Goal: Task Accomplishment & Management: Manage account settings

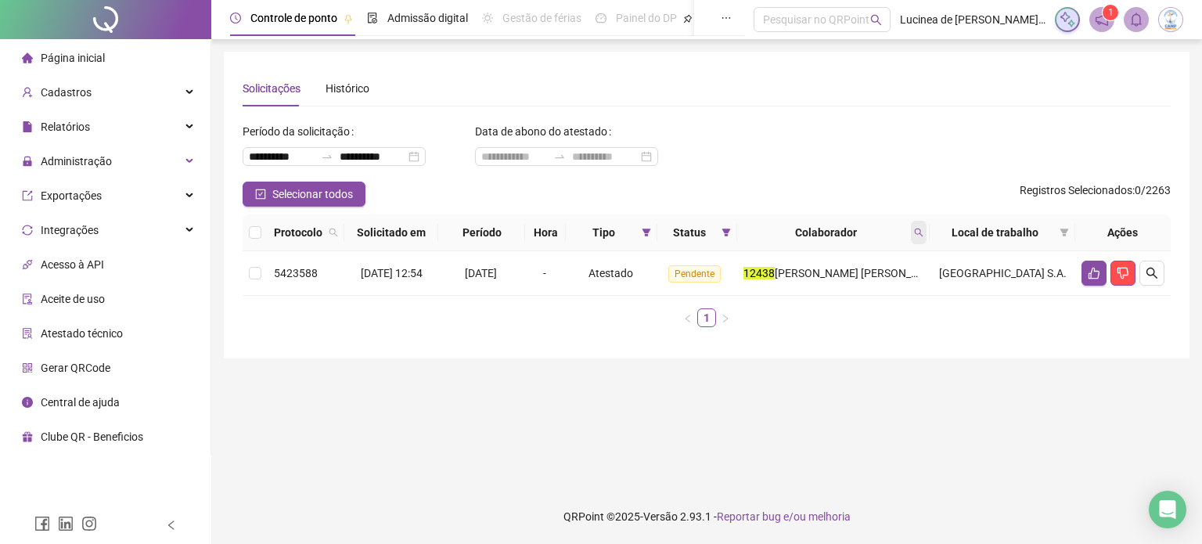
click at [923, 231] on icon "search" at bounding box center [918, 232] width 9 height 9
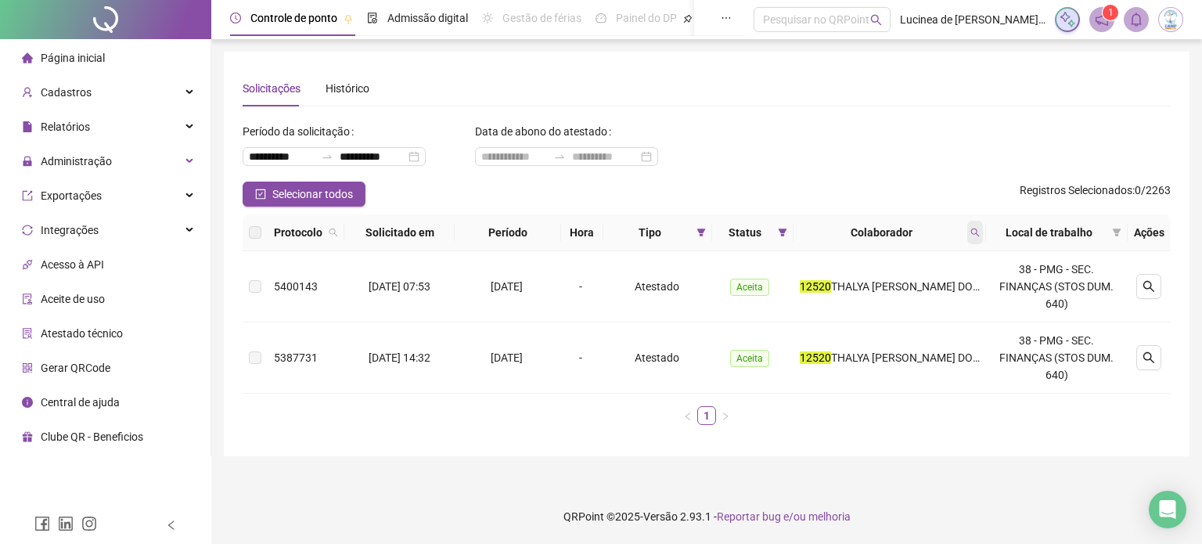
click at [978, 225] on span at bounding box center [975, 232] width 16 height 23
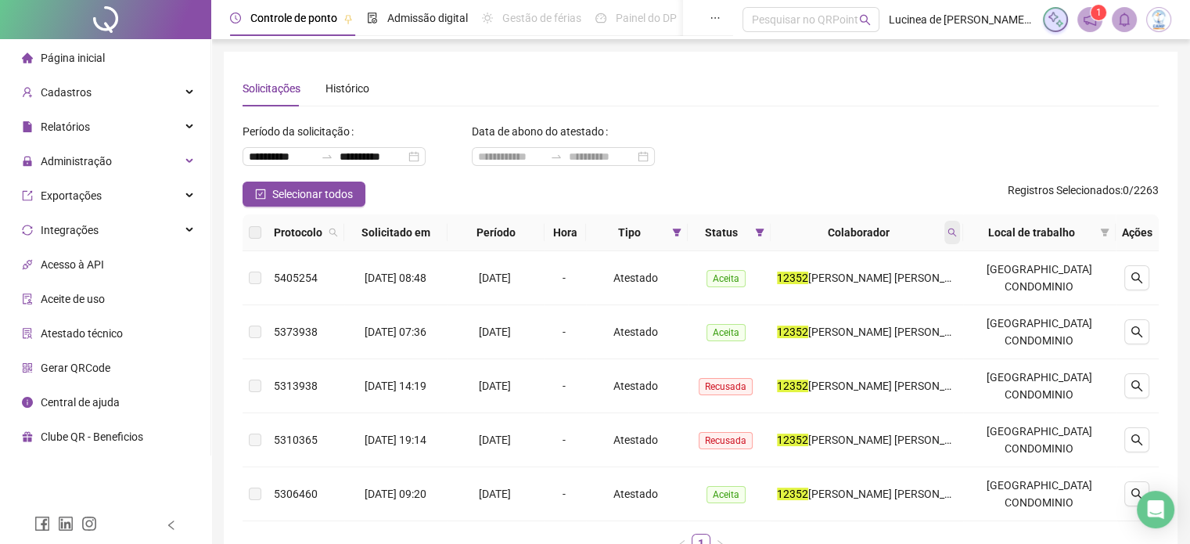
click at [960, 243] on span at bounding box center [952, 232] width 16 height 23
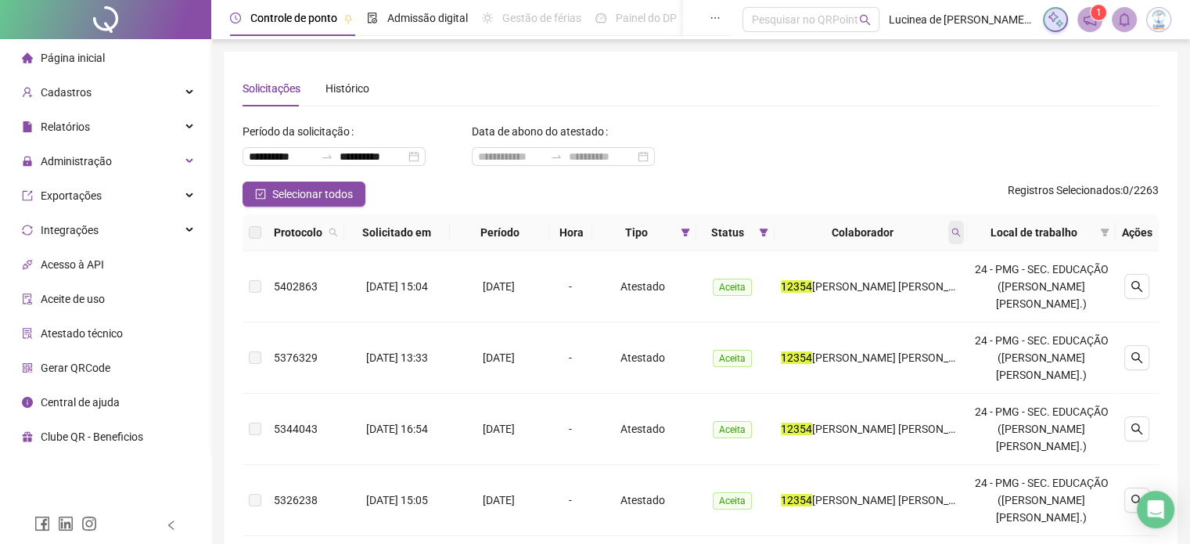
click at [961, 234] on span at bounding box center [956, 232] width 16 height 23
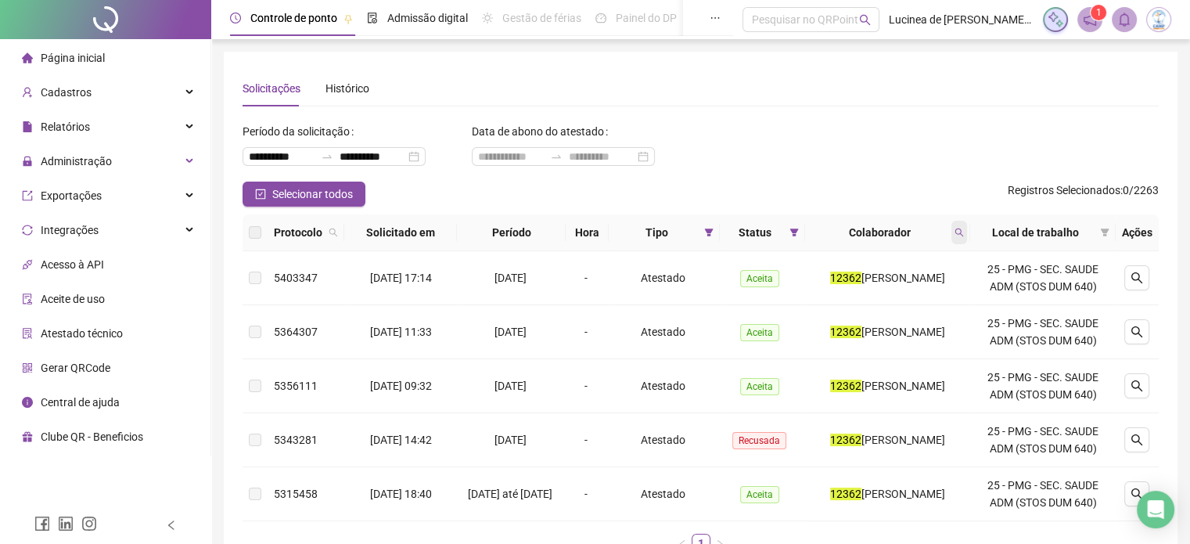
click at [965, 240] on span at bounding box center [959, 232] width 16 height 23
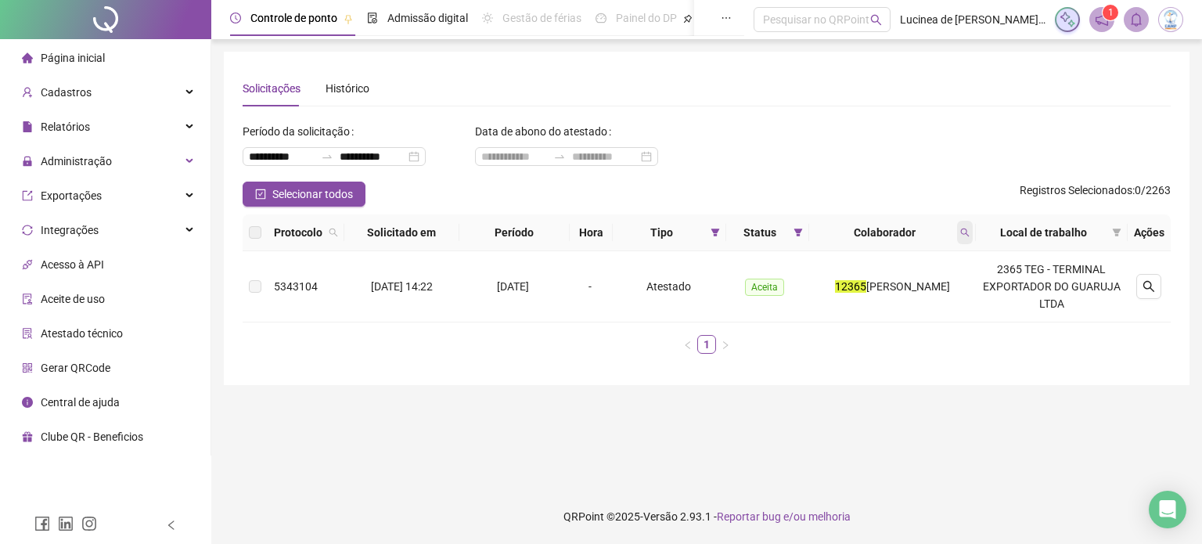
click at [972, 225] on span at bounding box center [965, 232] width 16 height 23
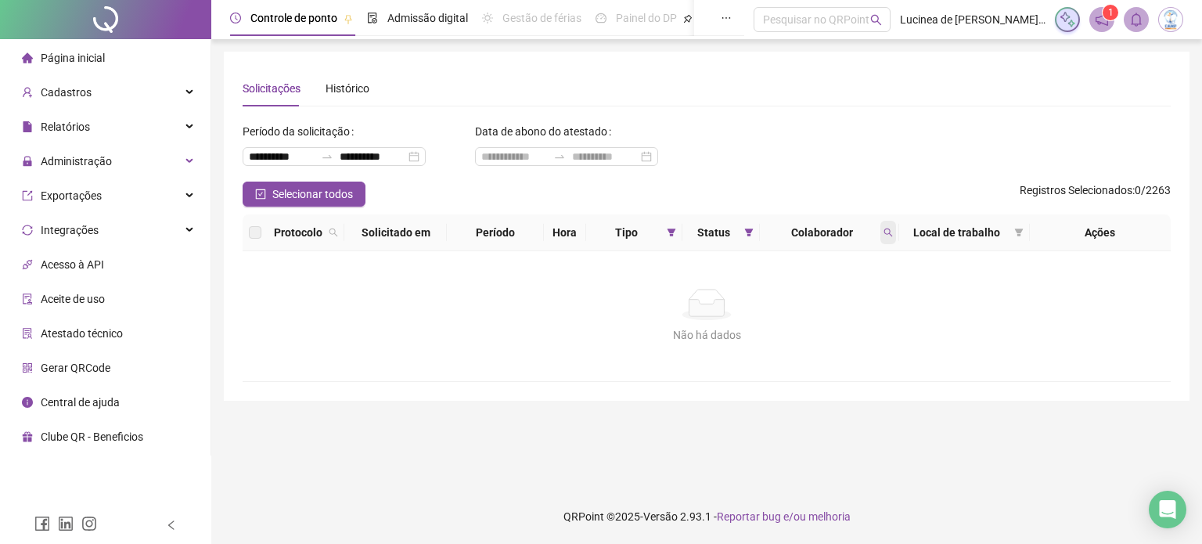
click at [882, 235] on span at bounding box center [888, 232] width 16 height 23
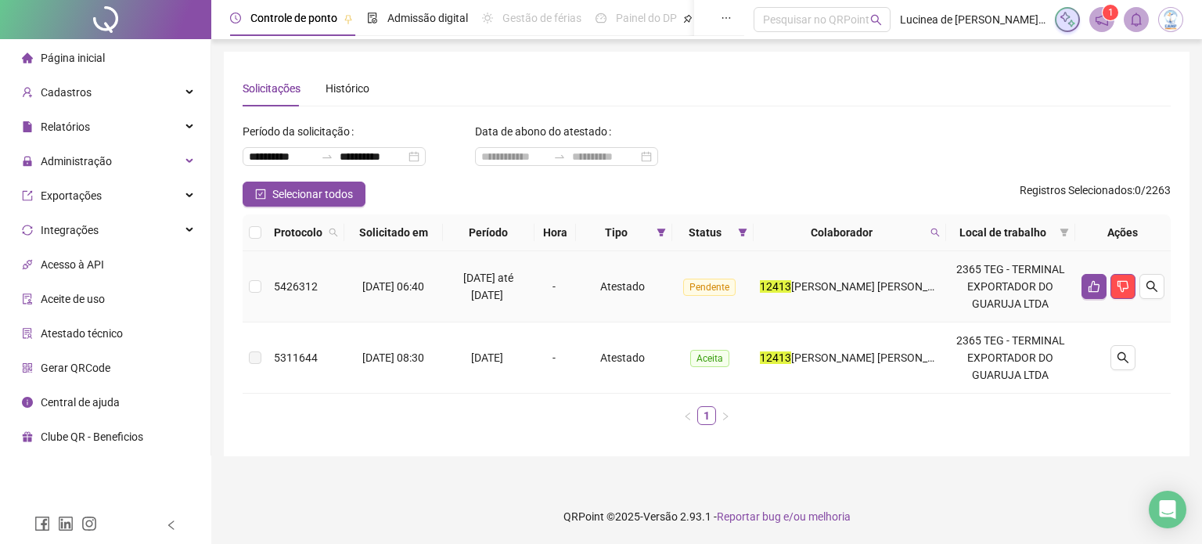
click at [1164, 284] on td at bounding box center [1122, 286] width 95 height 71
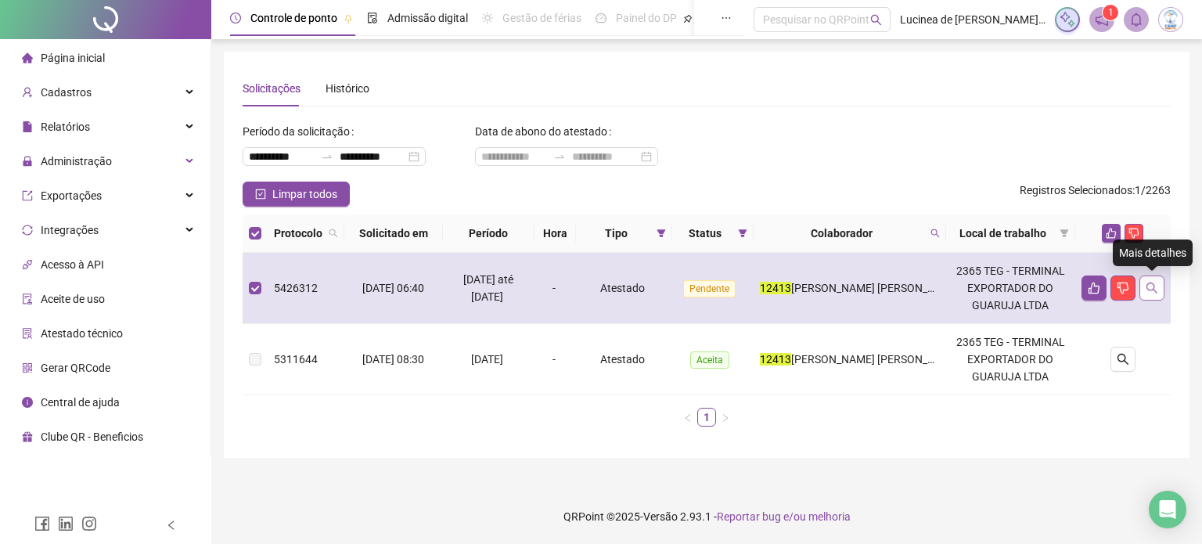
click at [1148, 293] on button "button" at bounding box center [1151, 287] width 25 height 25
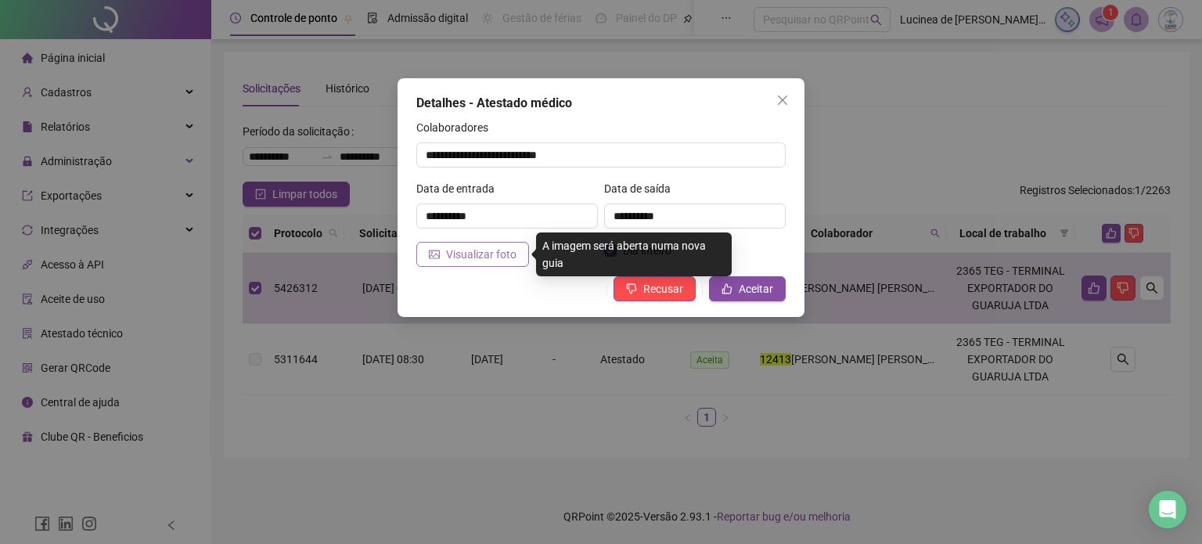
click at [482, 254] on span "Visualizar foto" at bounding box center [481, 254] width 70 height 17
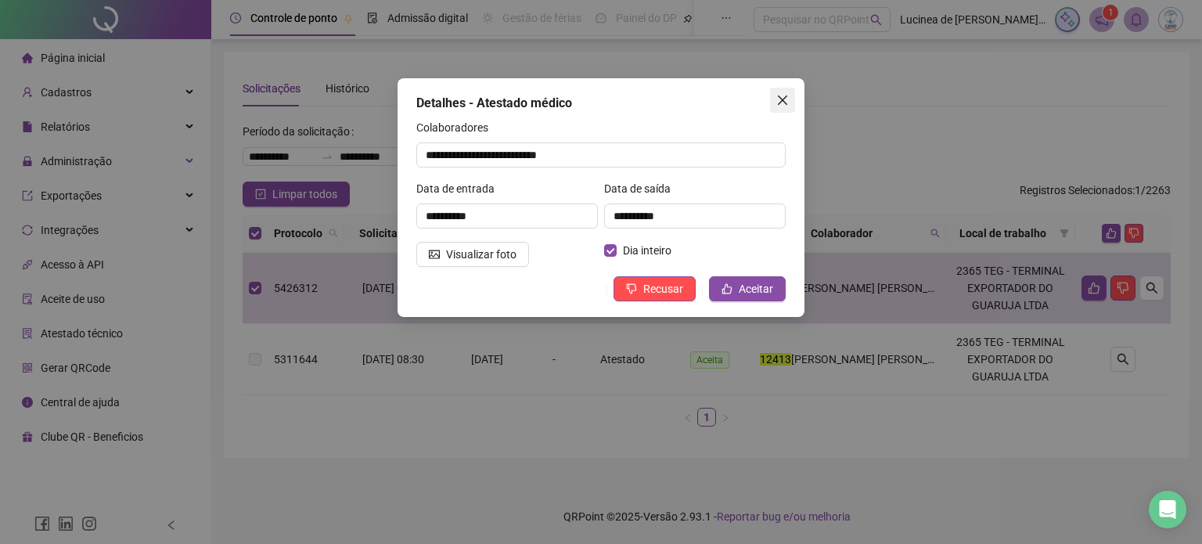
click at [782, 94] on icon "close" at bounding box center [782, 100] width 13 height 13
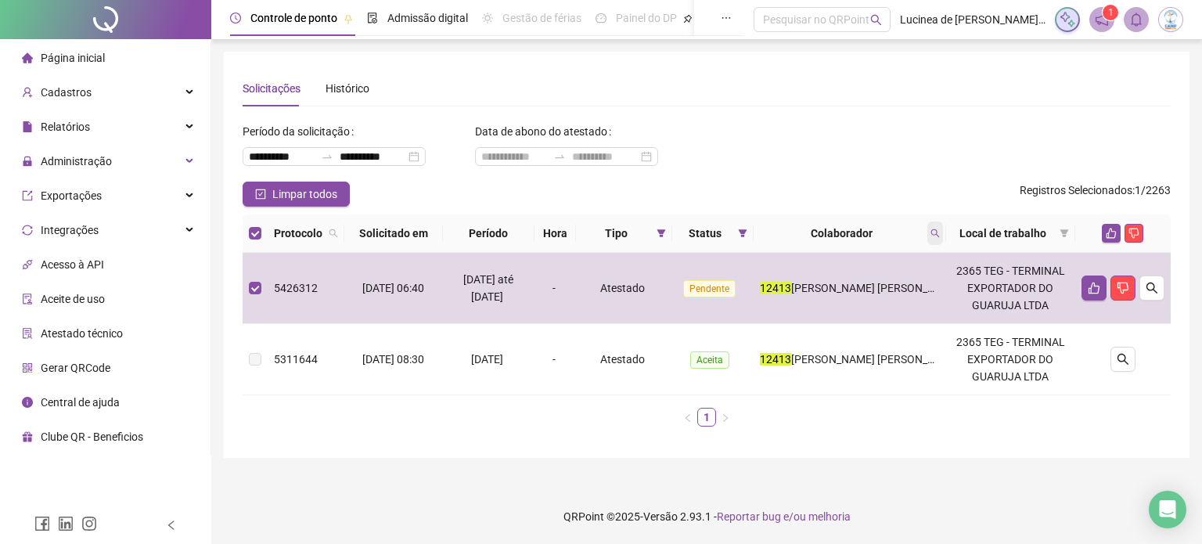
click at [937, 225] on span at bounding box center [935, 232] width 16 height 23
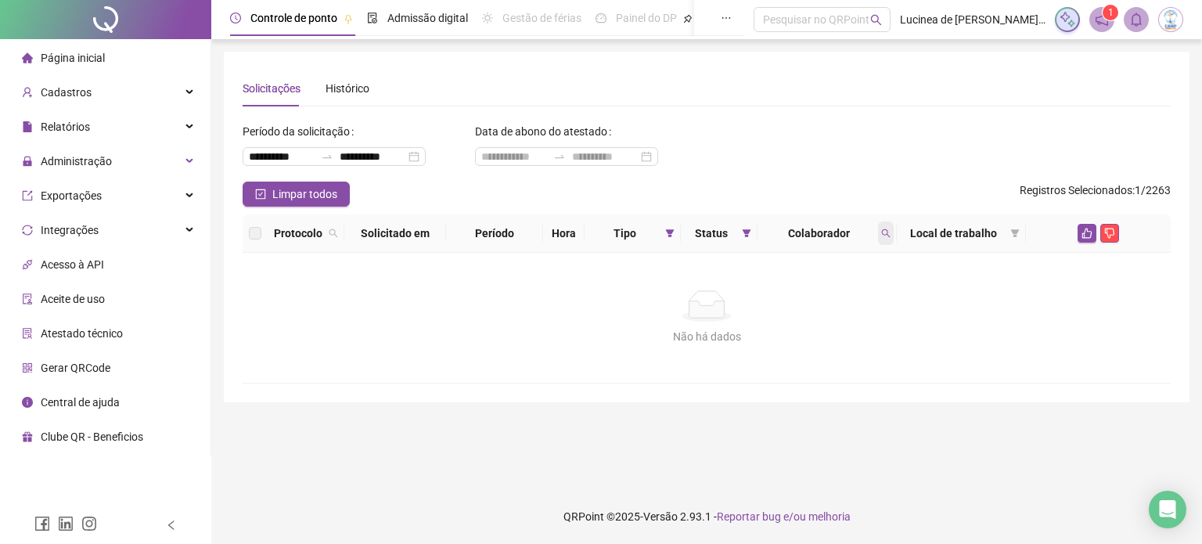
click at [885, 228] on icon "search" at bounding box center [885, 232] width 9 height 9
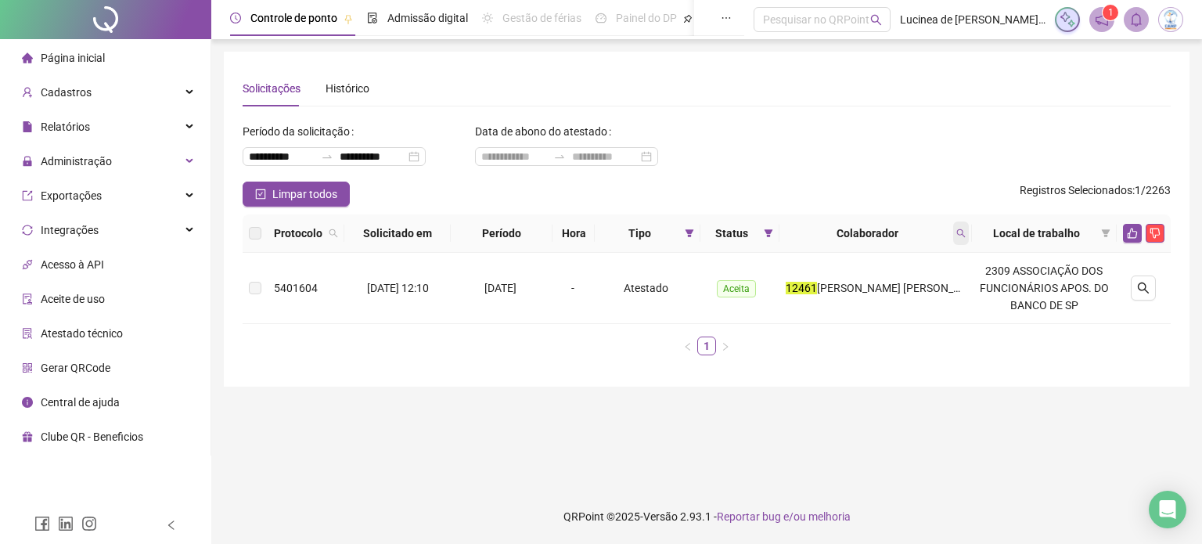
click at [965, 237] on icon "search" at bounding box center [960, 232] width 9 height 9
type input "*****"
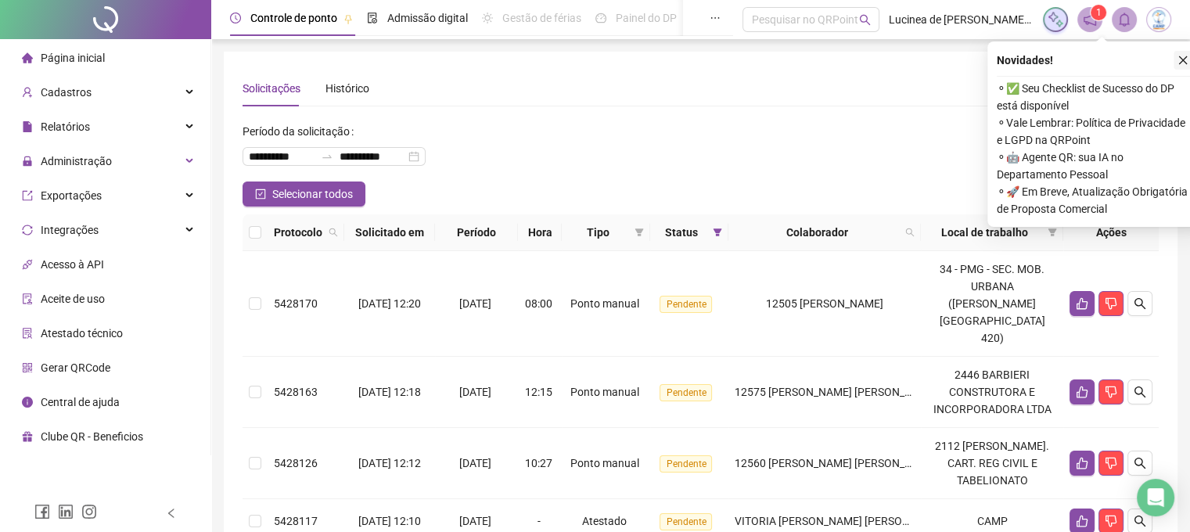
click at [1184, 68] on button "button" at bounding box center [1182, 60] width 19 height 19
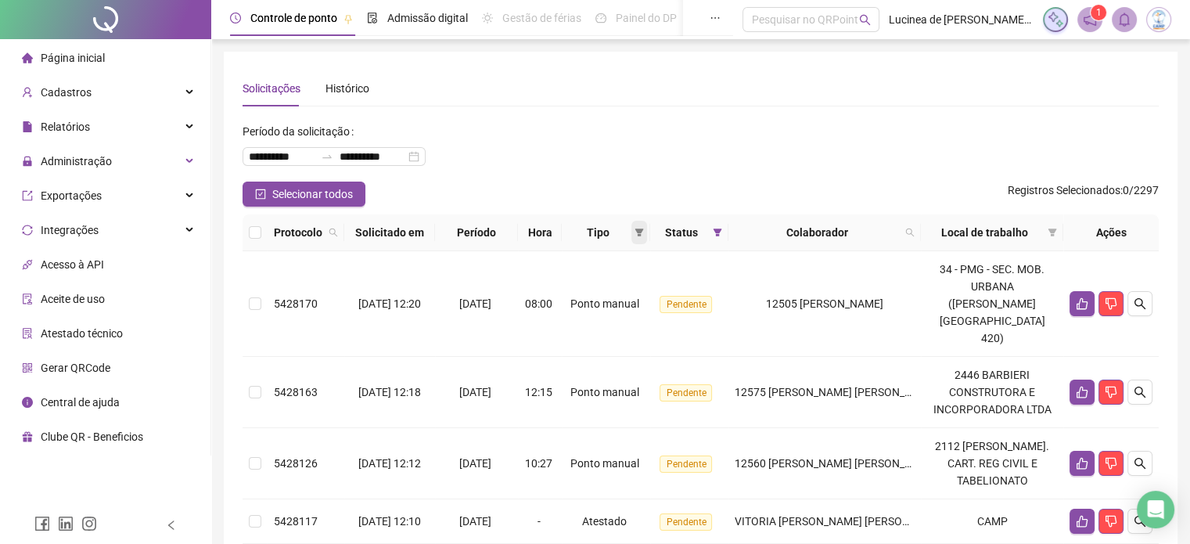
click at [643, 230] on icon "filter" at bounding box center [638, 232] width 9 height 8
click at [616, 282] on span "Atestado" at bounding box center [599, 288] width 45 height 13
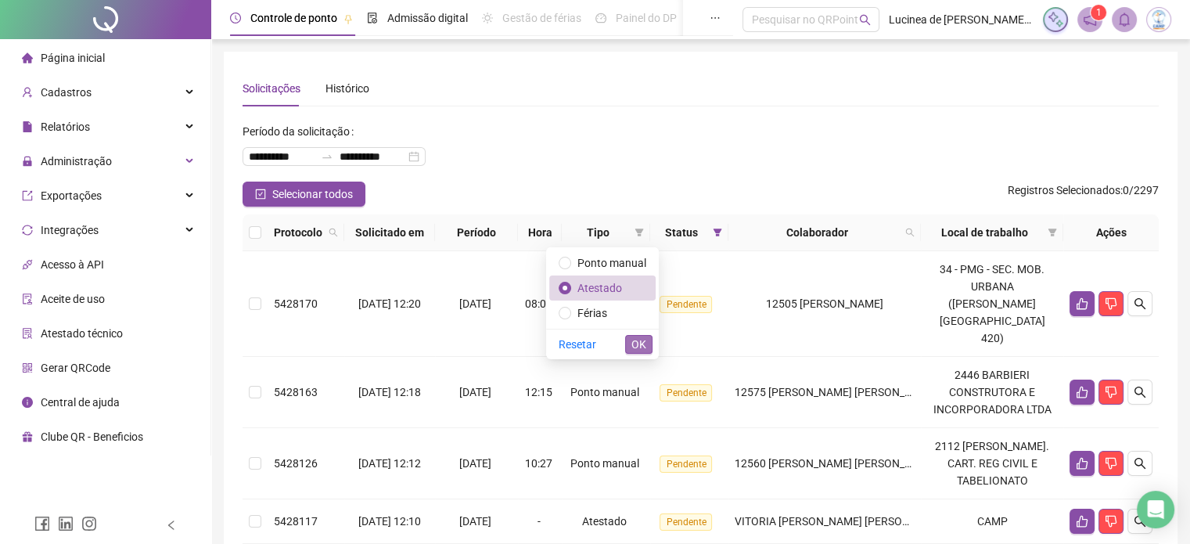
click at [637, 344] on span "OK" at bounding box center [638, 344] width 15 height 17
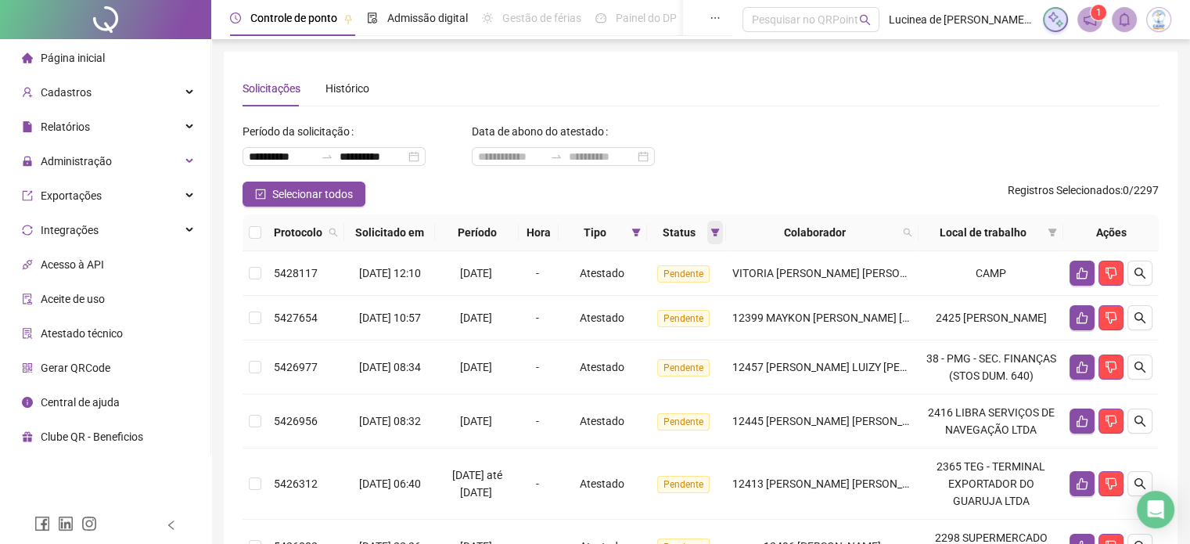
click at [720, 230] on icon "filter" at bounding box center [714, 232] width 9 height 9
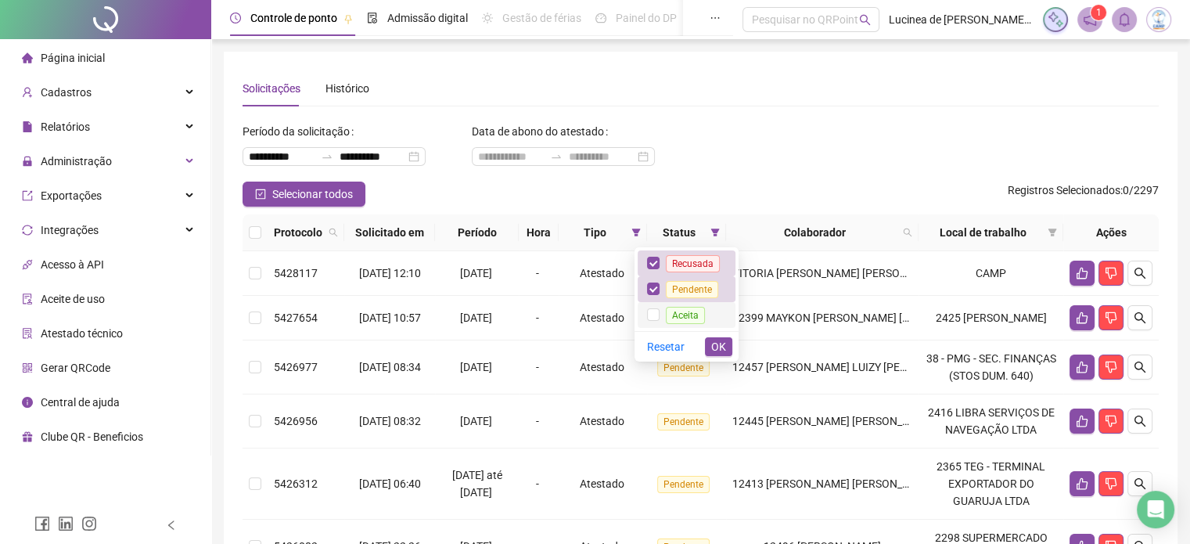
click at [662, 320] on span "Aceita" at bounding box center [685, 314] width 52 height 13
click at [729, 351] on button "OK" at bounding box center [718, 346] width 27 height 19
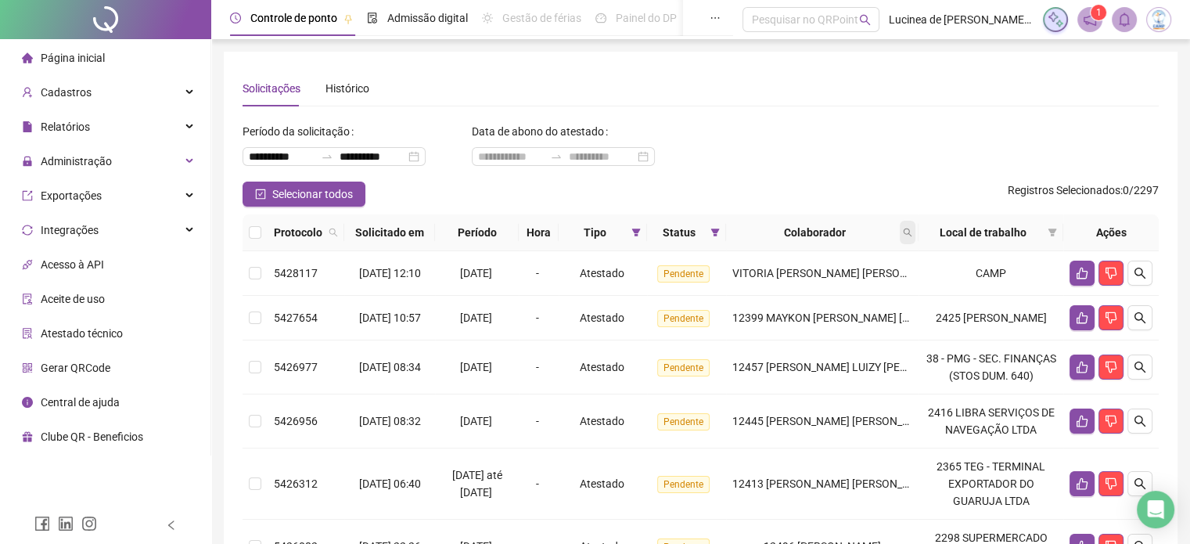
click at [912, 234] on icon "search" at bounding box center [907, 232] width 9 height 9
type input "*****"
